Goal: Find specific page/section: Find specific page/section

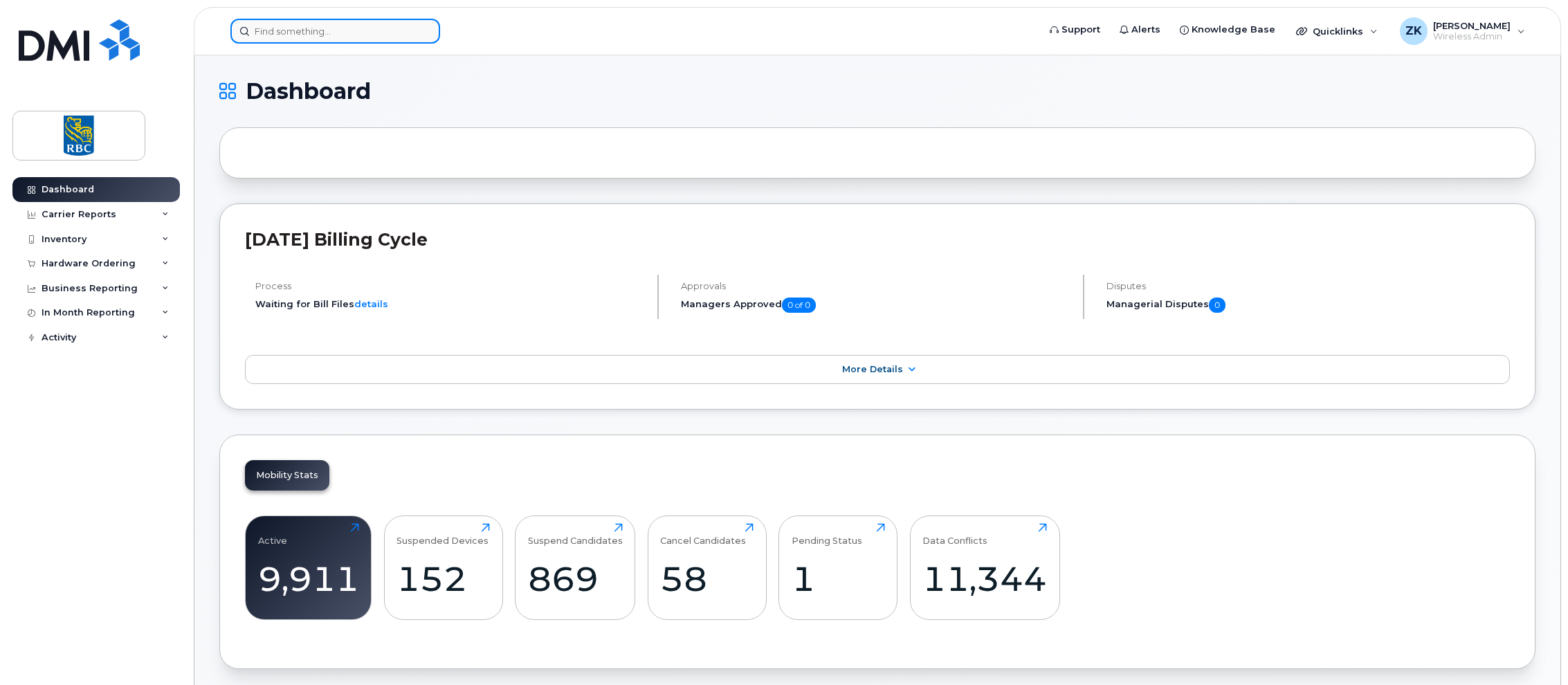
click at [311, 29] on input at bounding box center [334, 31] width 209 height 25
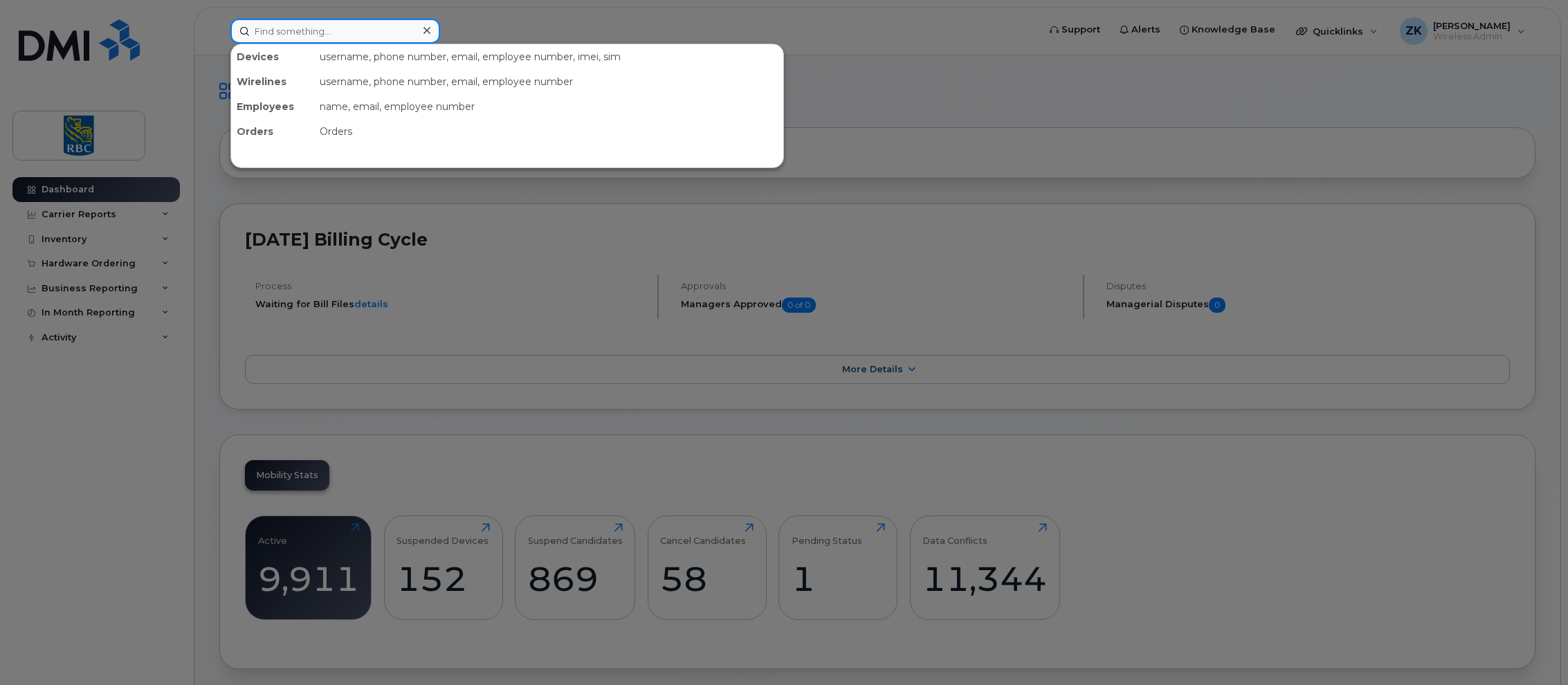
paste input "[PHONE_NUMBER]"
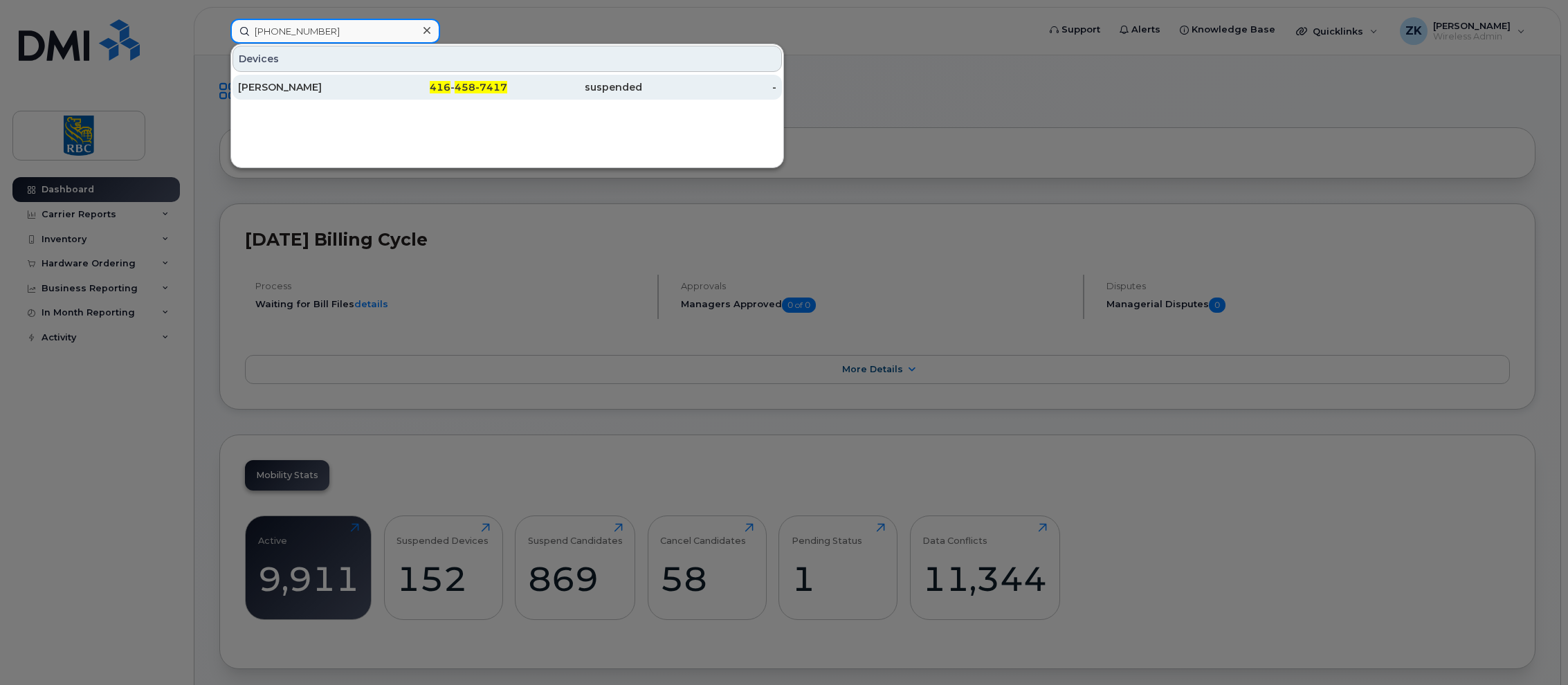
type input "[PHONE_NUMBER]"
click at [283, 81] on div "[PERSON_NAME]" at bounding box center [305, 87] width 135 height 14
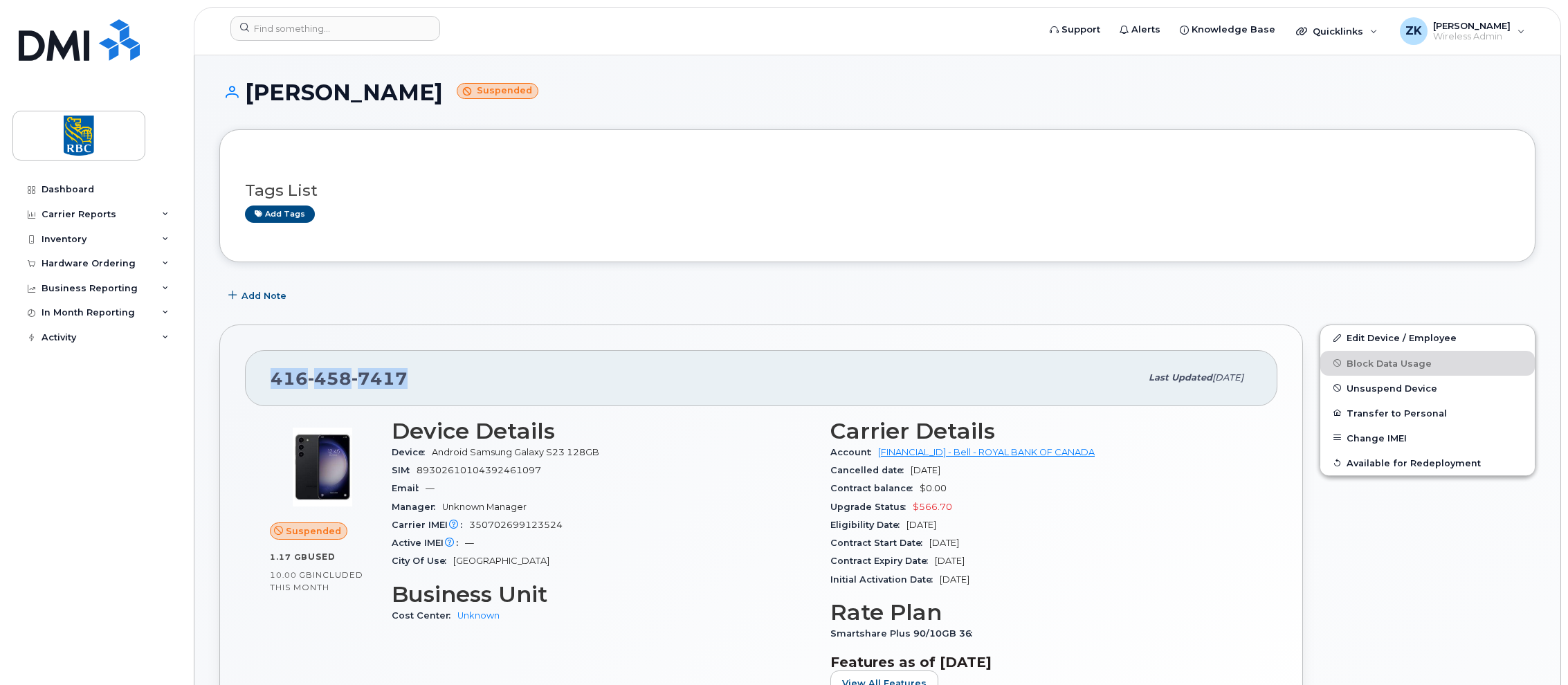
drag, startPoint x: 413, startPoint y: 378, endPoint x: 244, endPoint y: 380, distance: 169.0
click at [244, 380] on div "416 458 7417 Last updated Oct 01, 2025 Suspended 1.17 GB  used 10.00 GB  includ…" at bounding box center [761, 559] width 1084 height 469
copy span "416 458 7417"
click at [917, 23] on form at bounding box center [629, 29] width 799 height 25
click at [324, 40] on input at bounding box center [334, 29] width 209 height 25
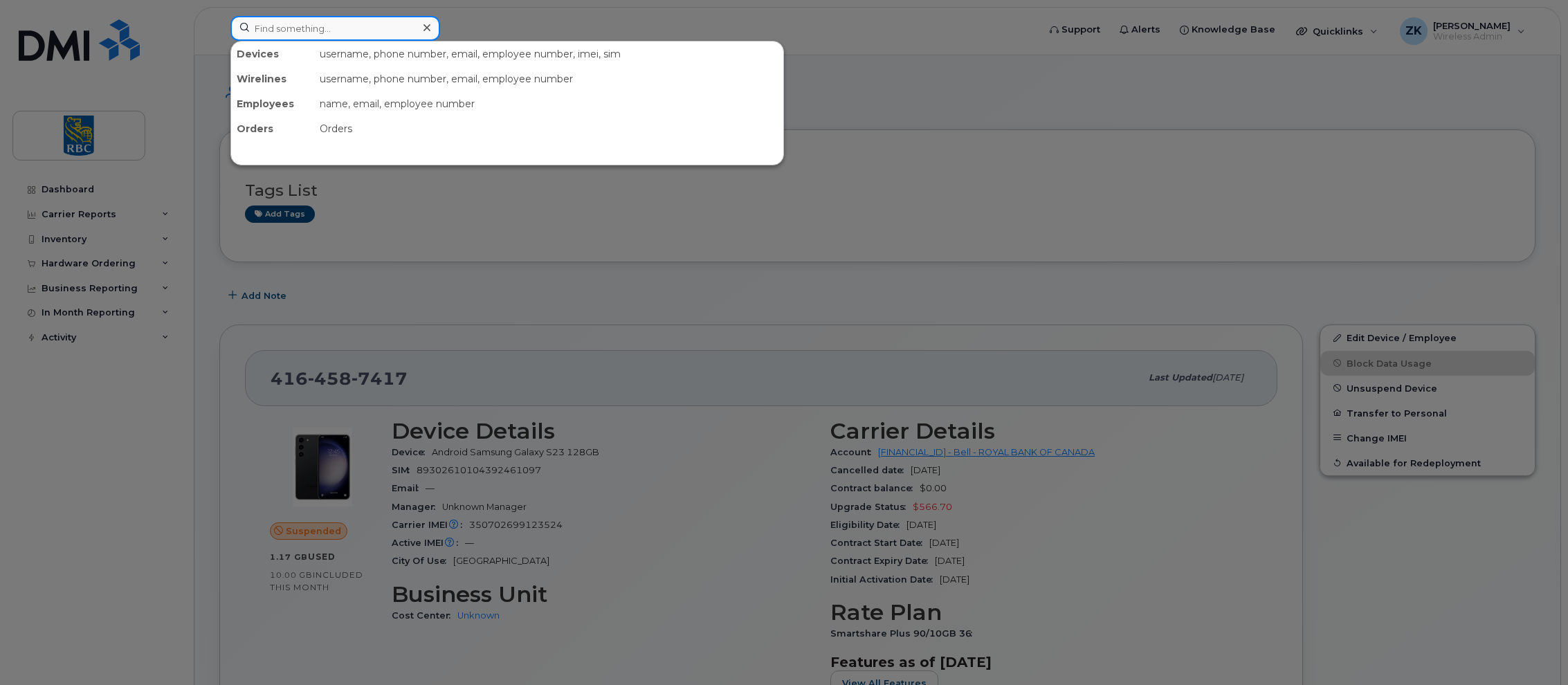
paste input "8195712568"
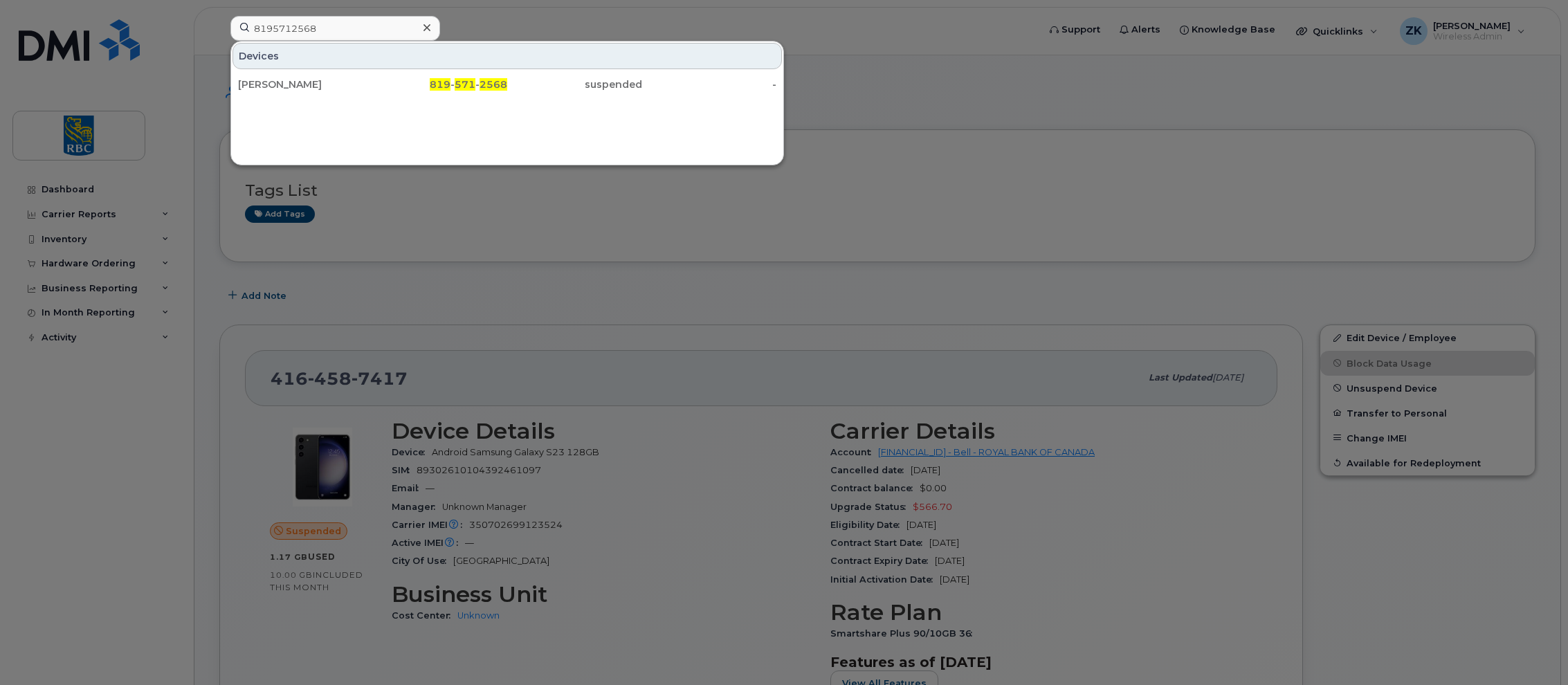
click at [874, 45] on div at bounding box center [784, 342] width 1568 height 685
drag, startPoint x: 324, startPoint y: 26, endPoint x: 242, endPoint y: 21, distance: 82.2
click at [242, 21] on input "8195712568" at bounding box center [334, 29] width 209 height 25
paste input "4163473477"
drag, startPoint x: 341, startPoint y: 27, endPoint x: 218, endPoint y: 26, distance: 123.0
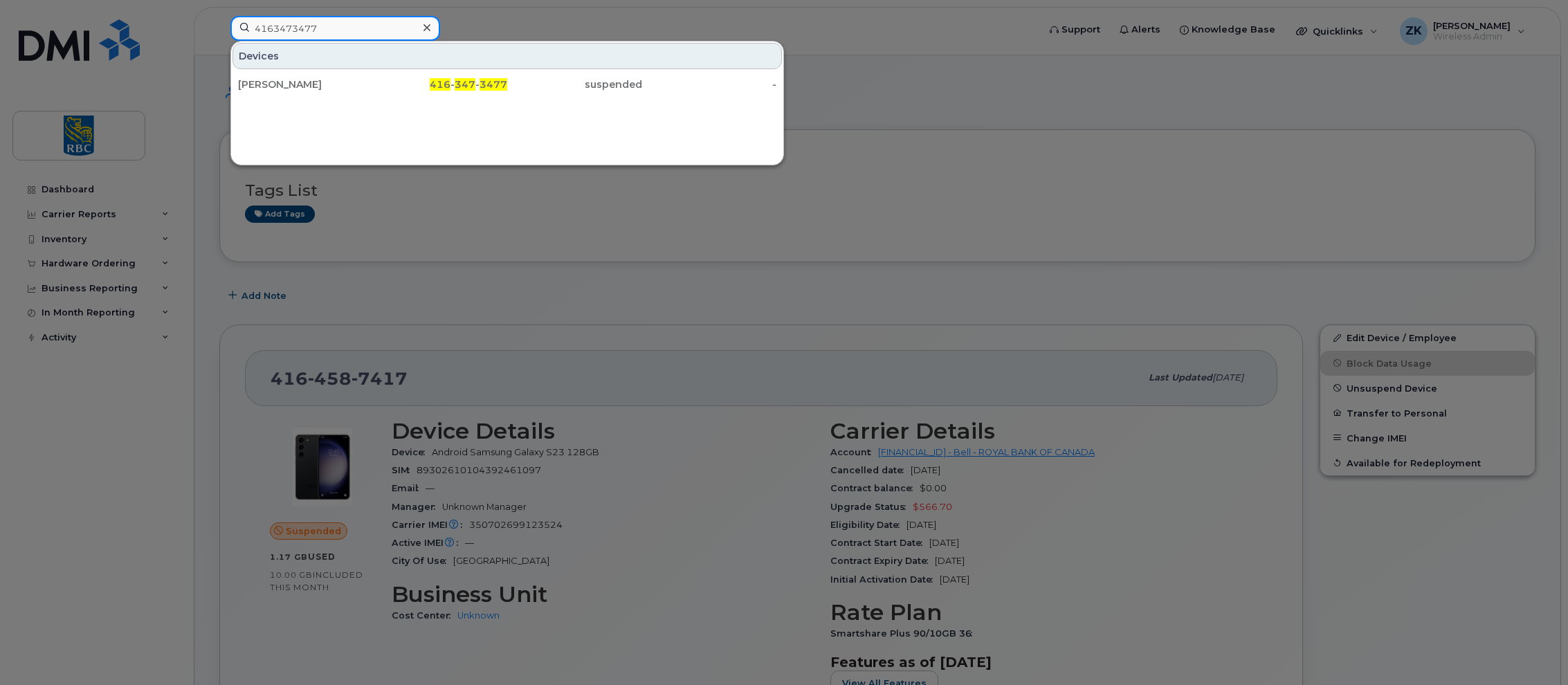
click at [219, 26] on div "4163473477 Devices Albert Chu 416 - 347 - 3477 suspended -" at bounding box center [629, 31] width 821 height 30
paste input "236268003"
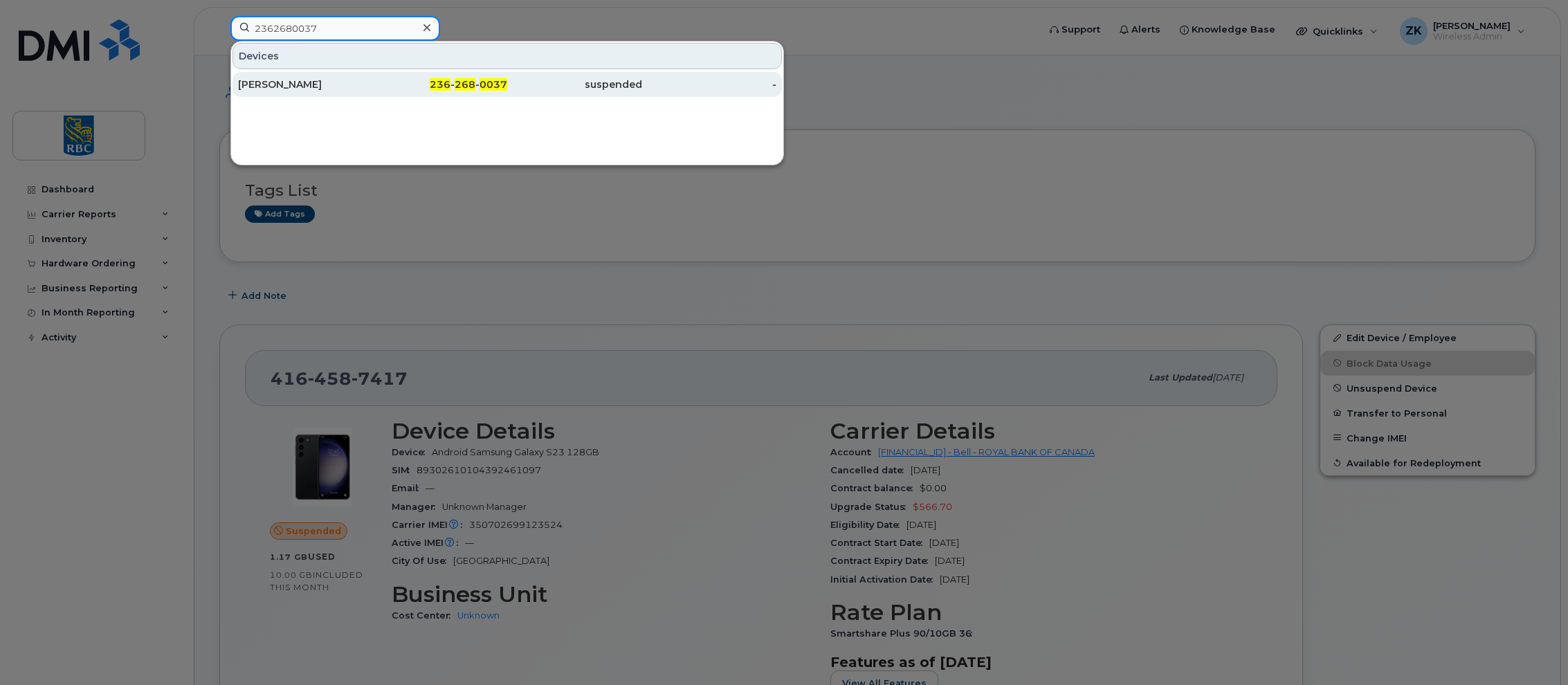
type input "2362680037"
click at [447, 83] on span "236" at bounding box center [439, 85] width 21 height 12
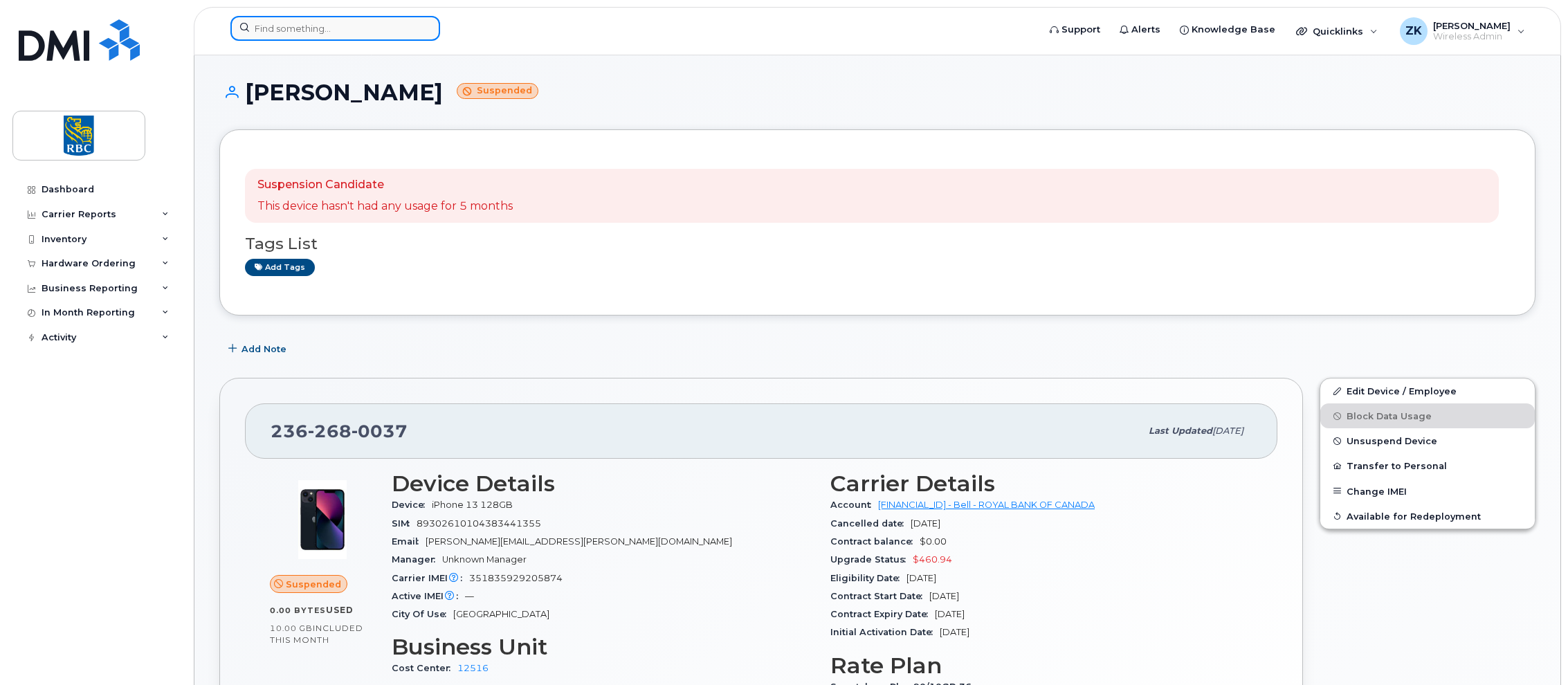
click at [318, 32] on input at bounding box center [334, 29] width 209 height 25
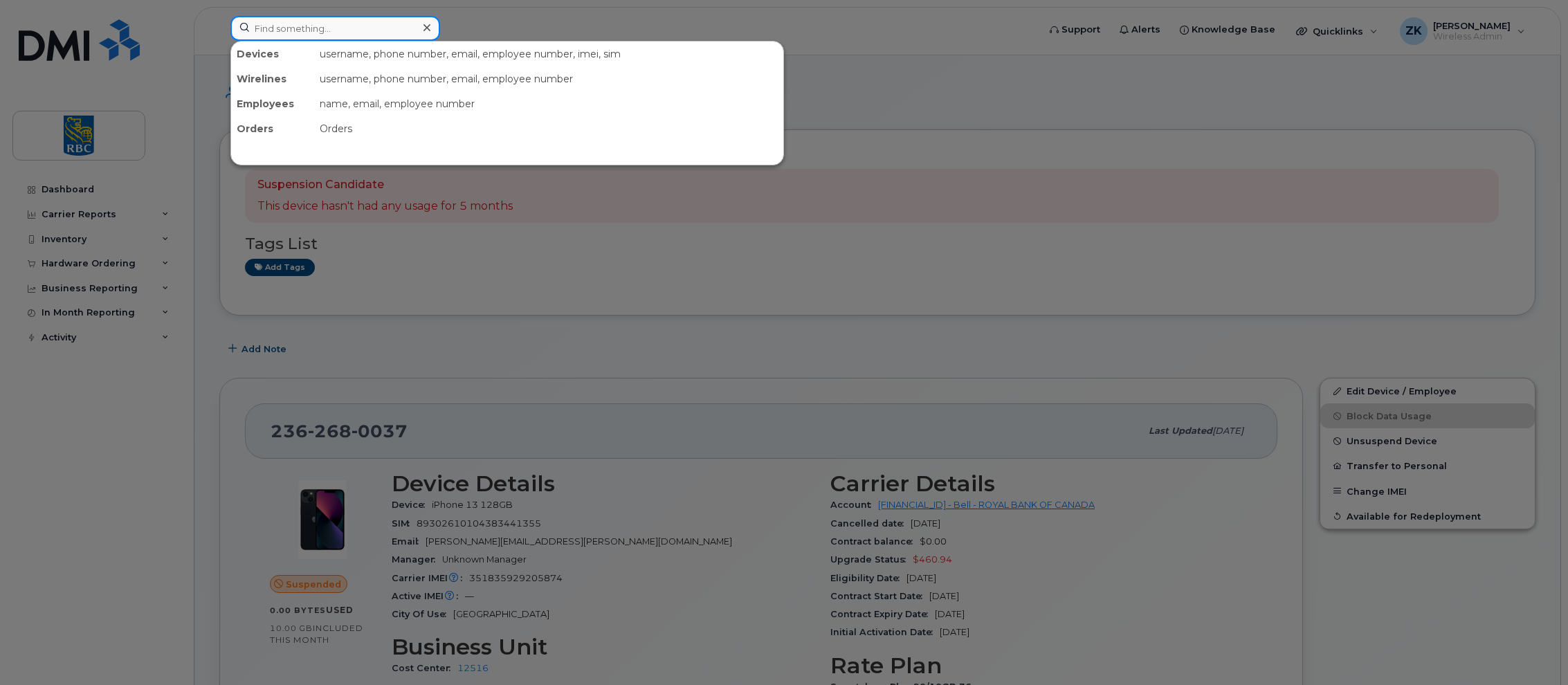
paste input "9057516492"
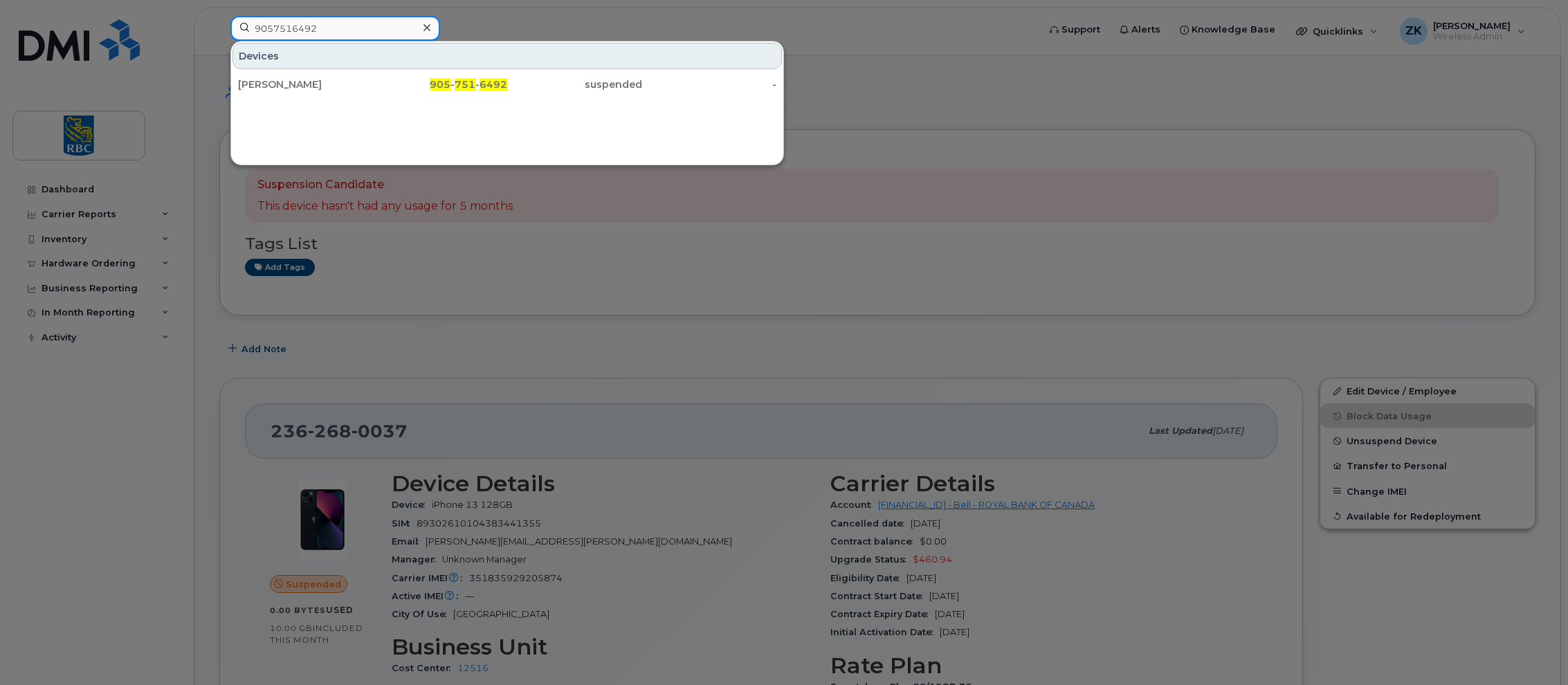
drag, startPoint x: 321, startPoint y: 21, endPoint x: 222, endPoint y: 23, distance: 99.0
click at [222, 23] on div "9057516492 Devices Philip Huxley 905 - 751 - 6492 suspended -" at bounding box center [629, 31] width 821 height 30
paste input "2362682114"
drag, startPoint x: 340, startPoint y: 27, endPoint x: 209, endPoint y: 29, distance: 131.0
click at [219, 29] on div "2362682114 Devices Matthew Wang 236 - 268 - 2114 suspended -" at bounding box center [629, 31] width 821 height 30
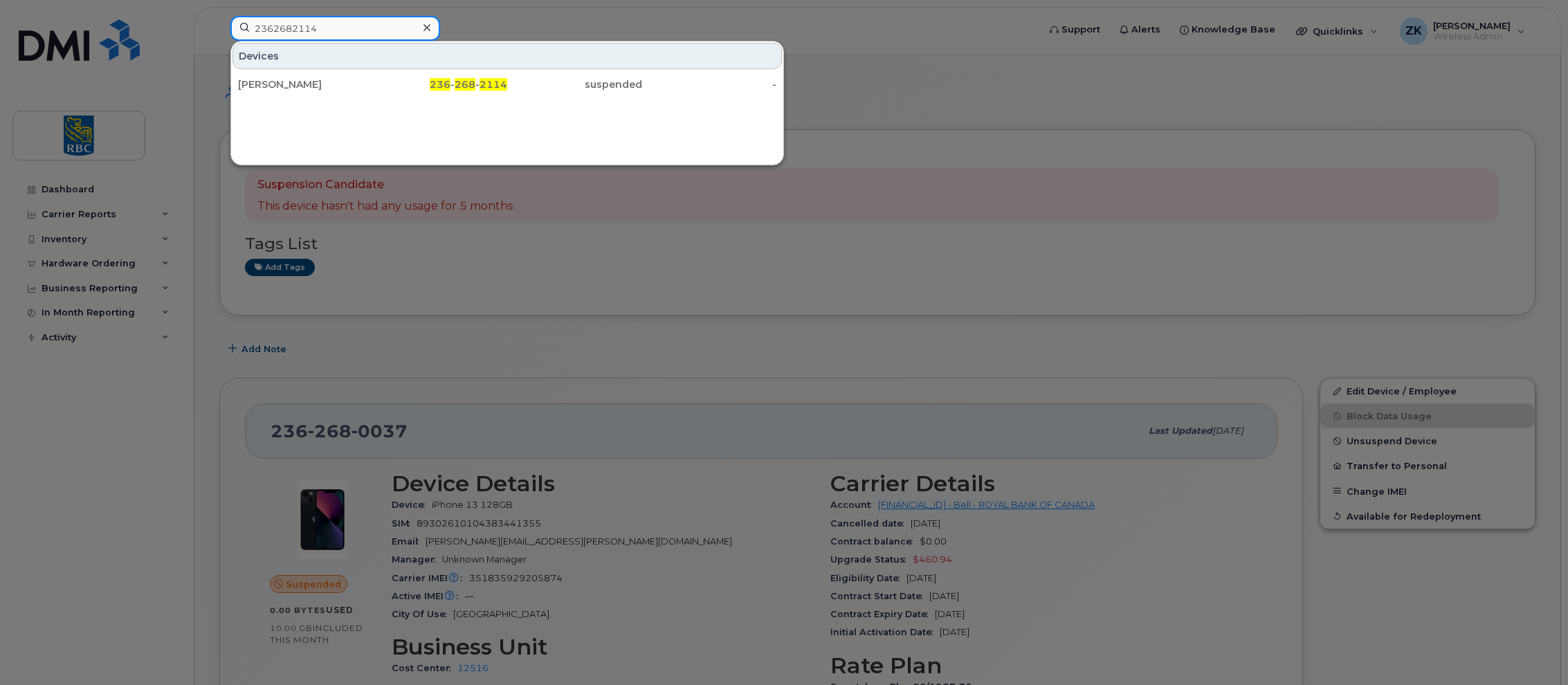
paste input "5143773720"
drag, startPoint x: 334, startPoint y: 31, endPoint x: 178, endPoint y: 29, distance: 156.0
click at [219, 29] on div "5143773720 Devices Julien Thomas 514 - 377 - 3720 suspended -" at bounding box center [629, 31] width 821 height 30
paste input "4374199951"
drag, startPoint x: 344, startPoint y: 26, endPoint x: 212, endPoint y: 26, distance: 132.0
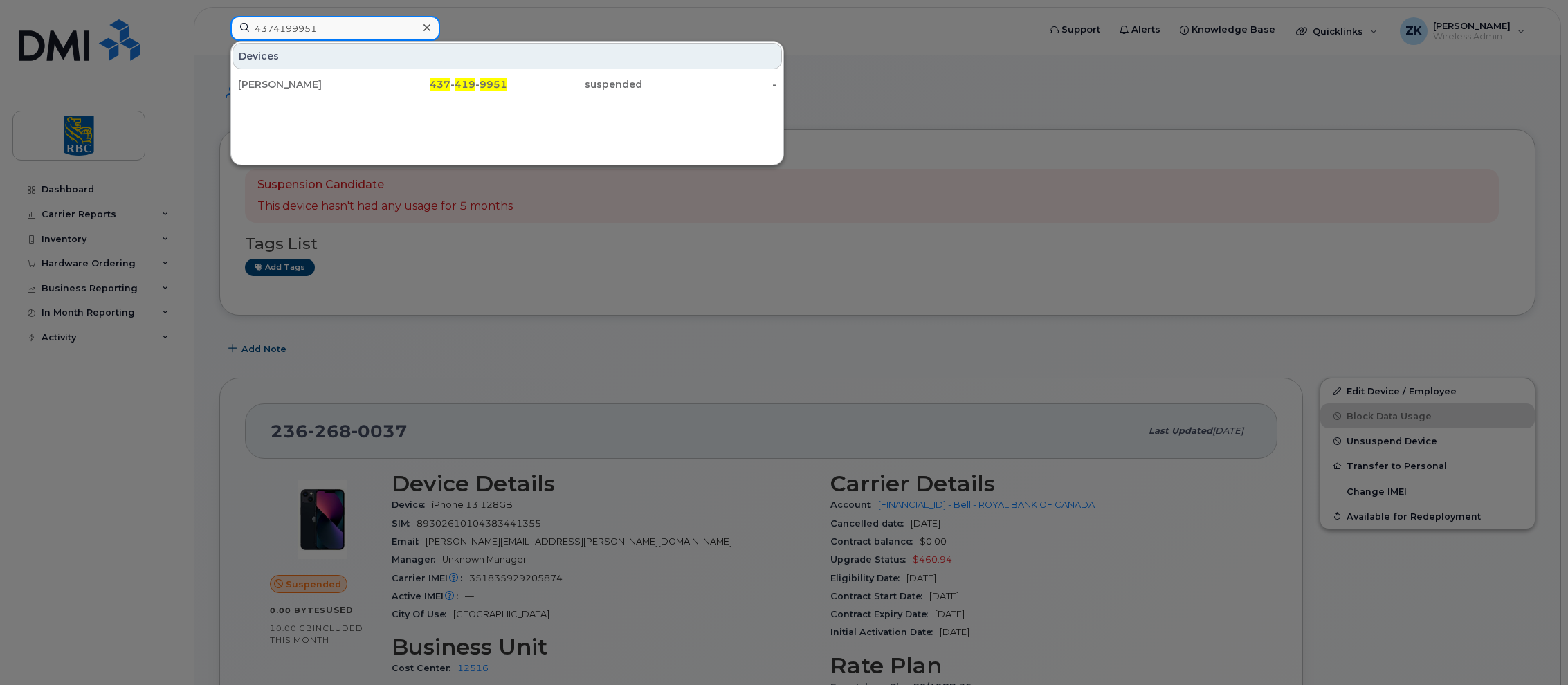
click at [219, 26] on div "4374199951 Devices Juliana Costalonga 437 - 419 - 9951 suspended -" at bounding box center [629, 31] width 821 height 30
paste input "9057516492"
drag, startPoint x: 337, startPoint y: 26, endPoint x: 193, endPoint y: 26, distance: 144.0
click at [219, 26] on div "9057516492 Devices Philip Huxley 905 - 751 - 6492 suspended -" at bounding box center [629, 31] width 821 height 30
paste input "2362680037"
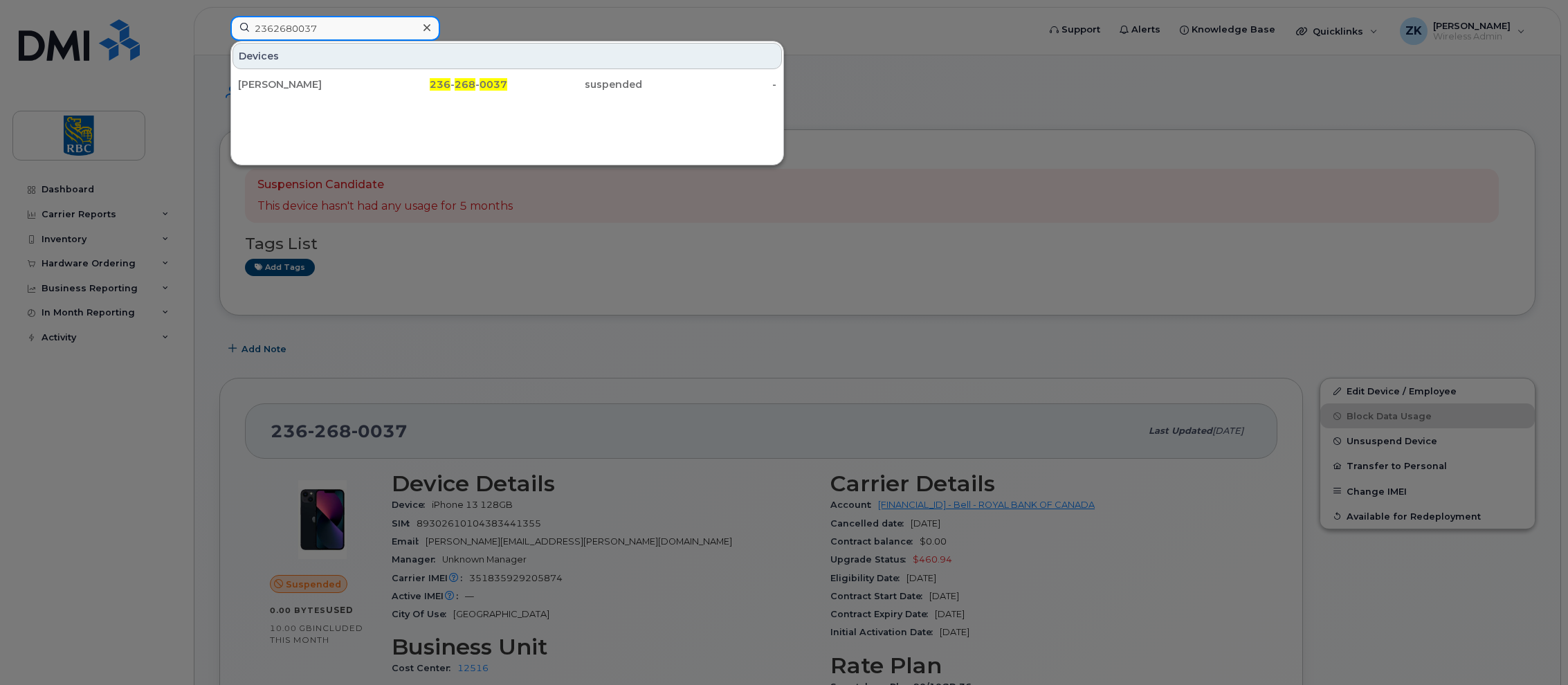
drag, startPoint x: 333, startPoint y: 26, endPoint x: 185, endPoint y: 26, distance: 148.0
click at [219, 26] on div "2362680037 Devices Leslie Lai 236 - 268 - 0037 suspended -" at bounding box center [629, 31] width 821 height 30
paste input "2114"
drag, startPoint x: 253, startPoint y: 29, endPoint x: 218, endPoint y: 23, distance: 35.5
click at [219, 29] on div "2362682114 Devices Matthew Wang 236 - 268 - 2114 suspended -" at bounding box center [629, 31] width 821 height 30
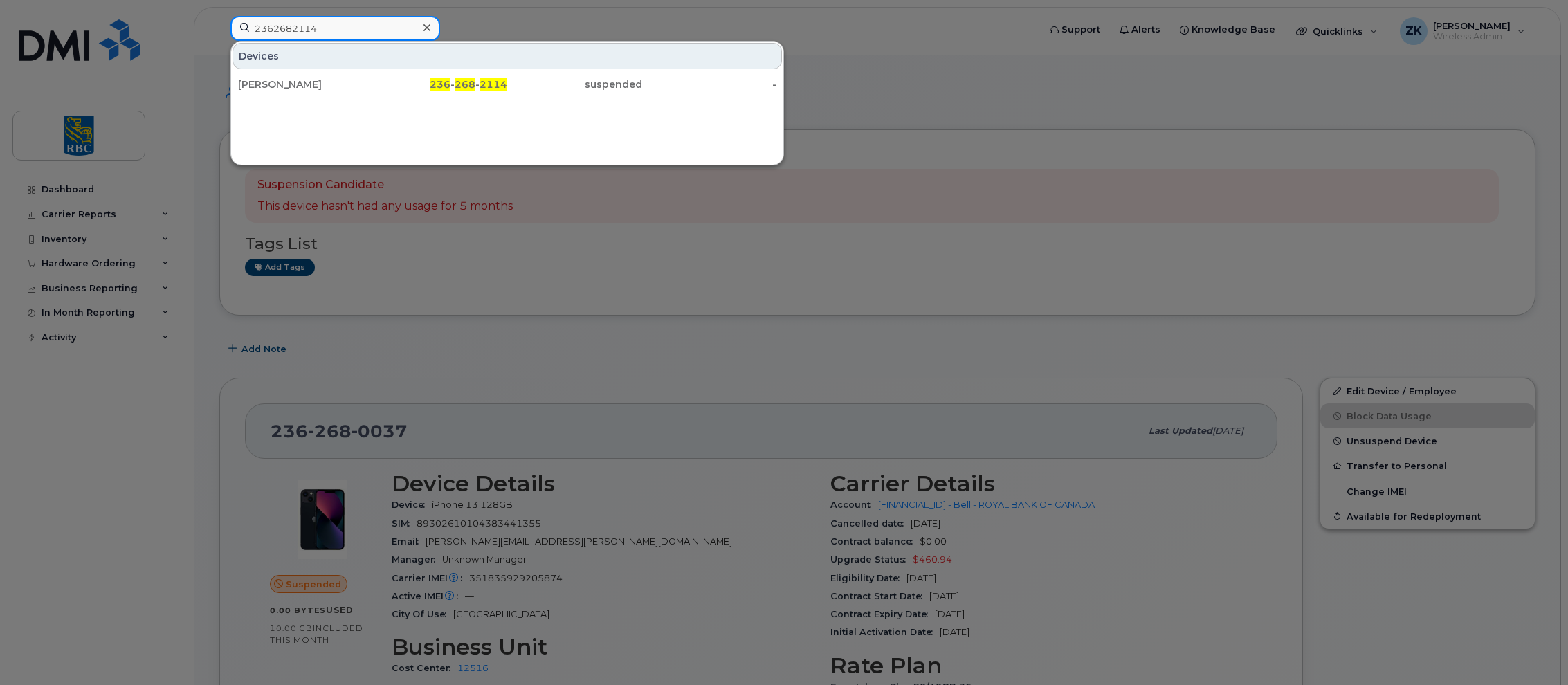
paste input "4165409638"
click at [668, 20] on div at bounding box center [784, 342] width 1568 height 685
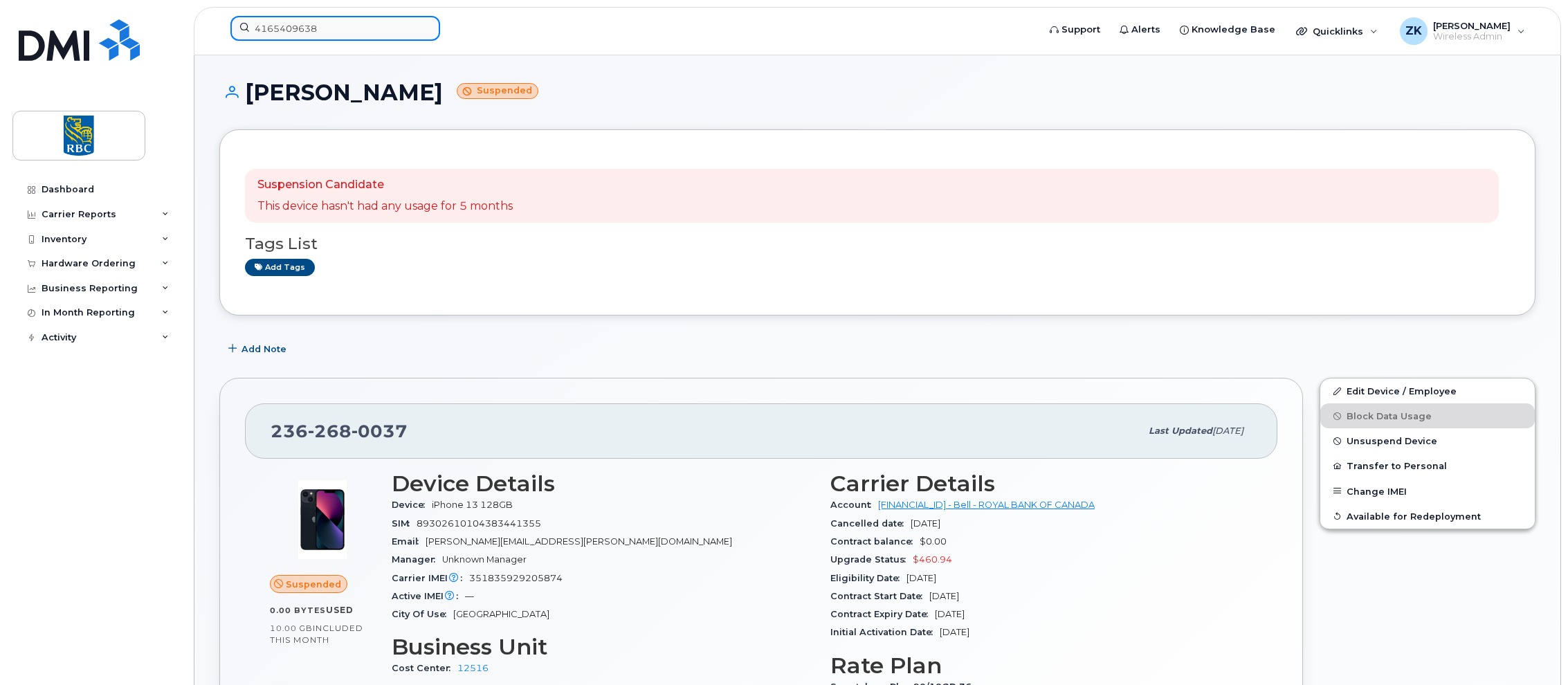
click at [294, 27] on input "4165409638" at bounding box center [334, 29] width 209 height 25
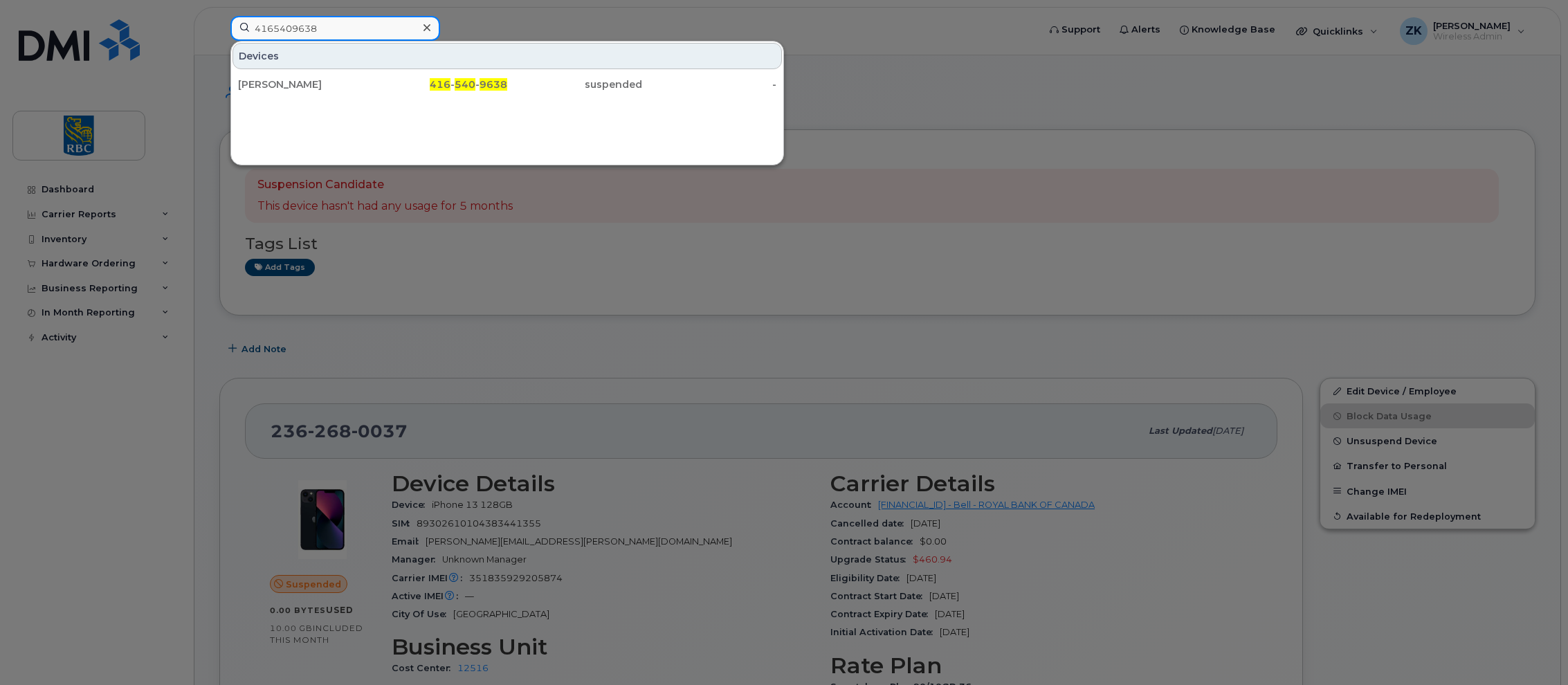
click at [294, 27] on input "4165409638" at bounding box center [334, 29] width 209 height 25
paste input "2504151151"
drag, startPoint x: 341, startPoint y: 28, endPoint x: 175, endPoint y: 26, distance: 166.0
click at [219, 28] on div "2504151151 Devices Reena Caissie 250 - 415 - 1151 active -" at bounding box center [629, 31] width 821 height 30
paste input "41650940"
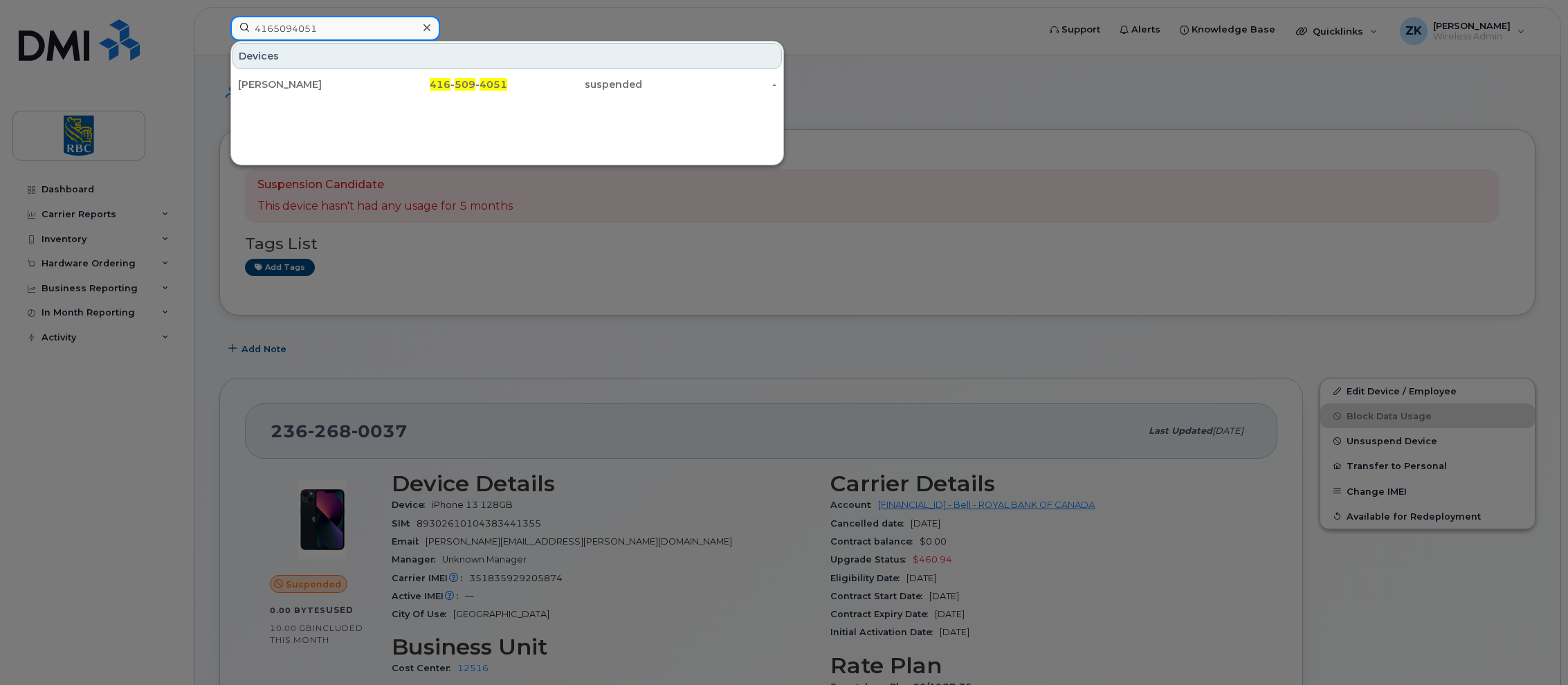
drag, startPoint x: 332, startPoint y: 33, endPoint x: 133, endPoint y: 30, distance: 199.0
click at [219, 30] on div "4165094051 Devices Murtaza Nasser 416 - 509 - 4051 suspended -" at bounding box center [629, 31] width 821 height 30
paste input "374481612"
type input "4374481612"
